Goal: Task Accomplishment & Management: Manage account settings

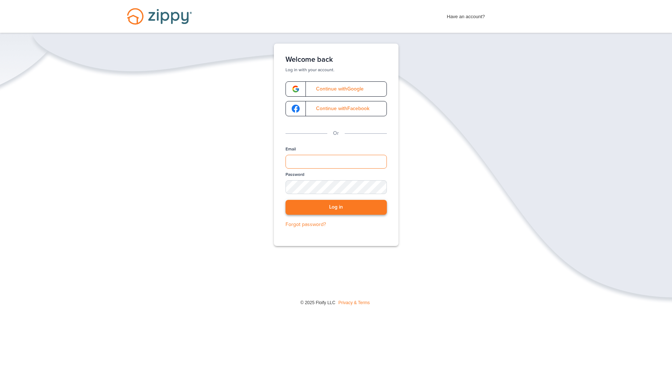
type input "**********"
click at [347, 203] on button "Log in" at bounding box center [335, 207] width 101 height 15
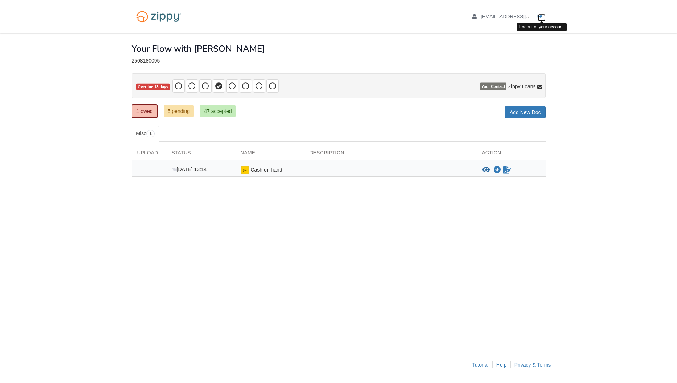
click at [543, 16] on link "Logout" at bounding box center [542, 17] width 8 height 7
